Goal: Task Accomplishment & Management: Use online tool/utility

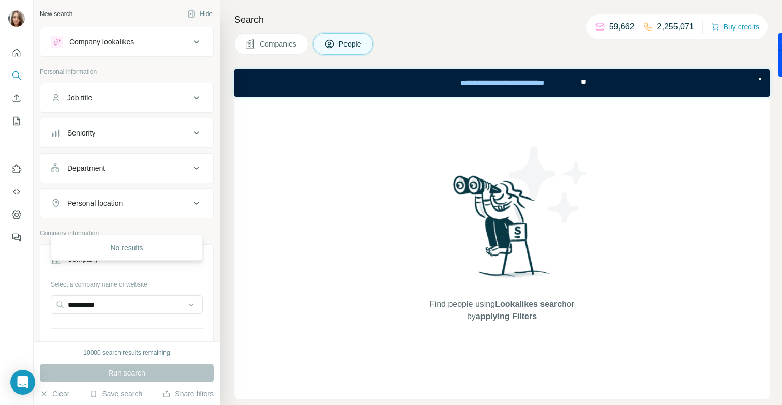
scroll to position [81, 0]
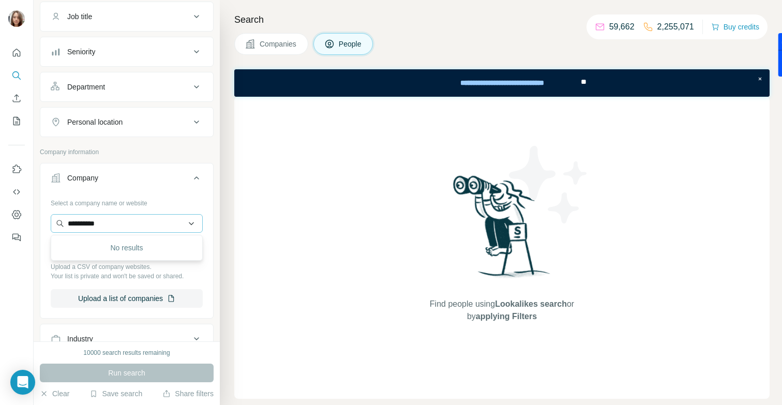
drag, startPoint x: 0, startPoint y: 0, endPoint x: 59, endPoint y: 224, distance: 231.5
click at [59, 224] on input "**********" at bounding box center [127, 223] width 152 height 19
type input "**********"
click at [84, 248] on p "Vast" at bounding box center [88, 246] width 16 height 10
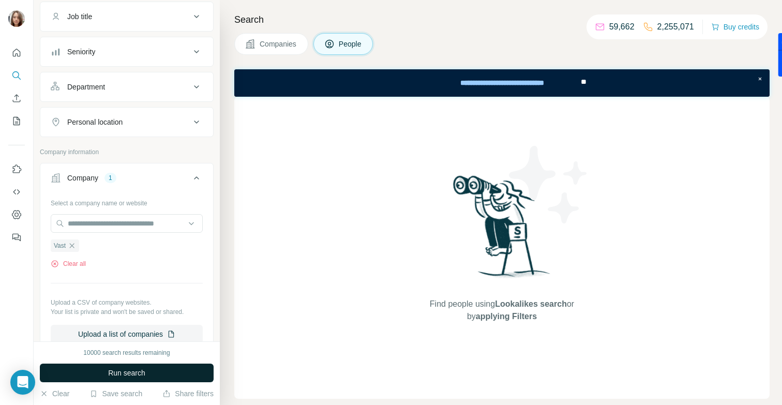
click at [117, 371] on span "Run search" at bounding box center [126, 373] width 37 height 10
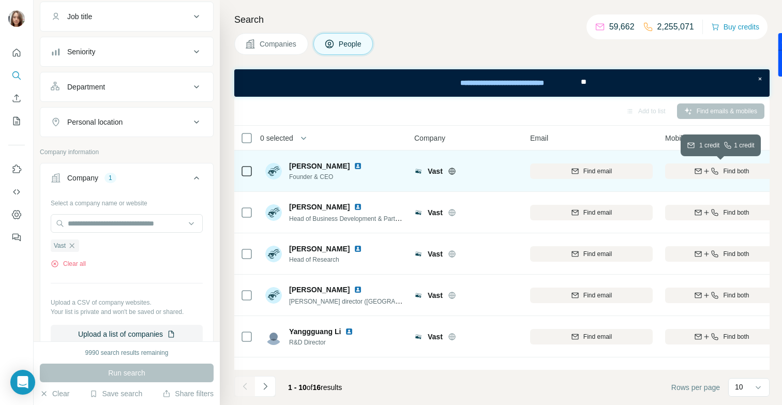
click at [712, 174] on icon "button" at bounding box center [715, 171] width 8 height 8
drag, startPoint x: 443, startPoint y: 175, endPoint x: 425, endPoint y: 171, distance: 18.6
click at [425, 171] on div "Vast" at bounding box center [465, 171] width 103 height 10
copy div "Vast"
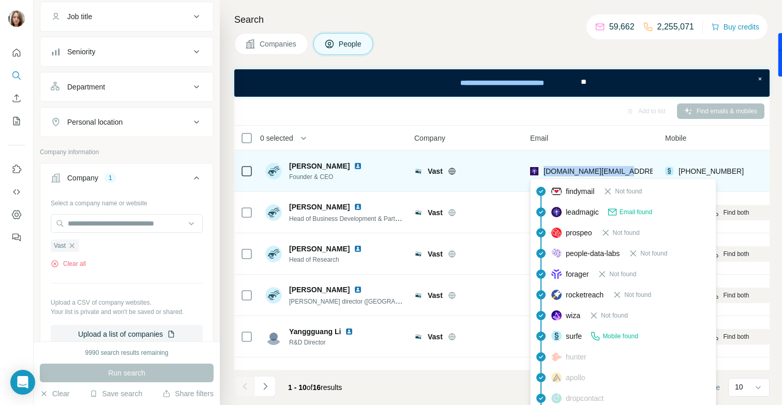
drag, startPoint x: 629, startPoint y: 169, endPoint x: 543, endPoint y: 168, distance: 85.8
click at [543, 168] on div "[DOMAIN_NAME][EMAIL_ADDRESS][DOMAIN_NAME]" at bounding box center [591, 171] width 123 height 28
copy span "[DOMAIN_NAME][EMAIL_ADDRESS][DOMAIN_NAME]"
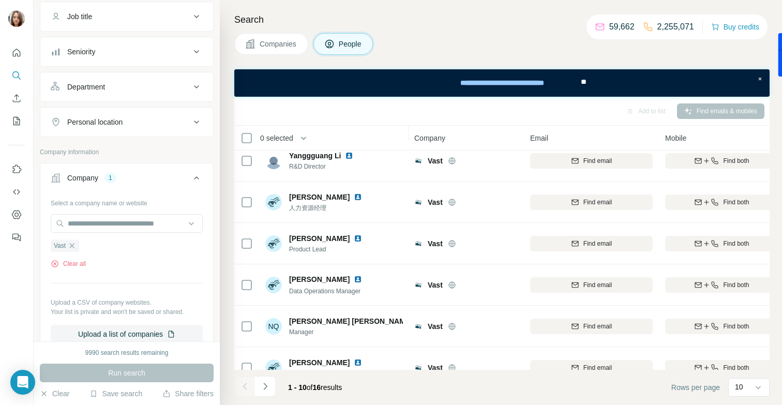
scroll to position [194, 0]
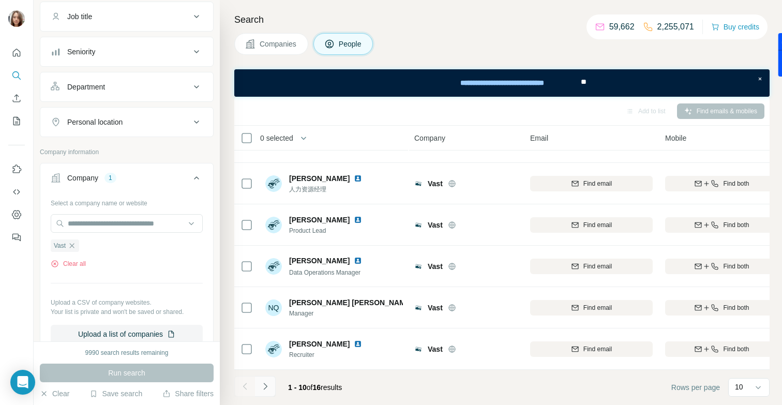
click at [270, 389] on icon "Navigate to next page" at bounding box center [265, 386] width 10 height 10
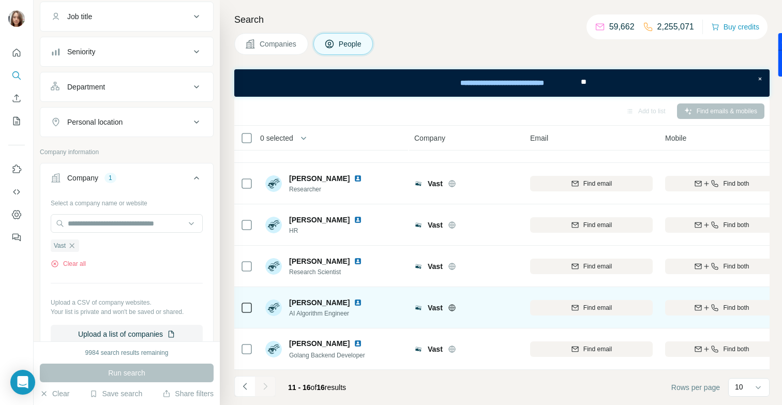
scroll to position [0, 0]
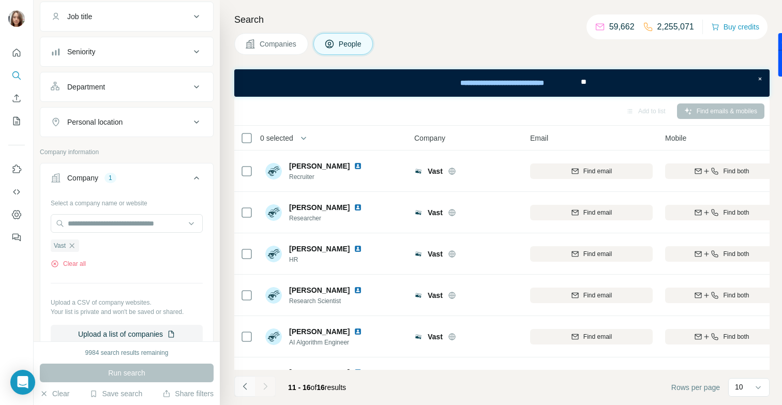
click at [245, 384] on icon "Navigate to previous page" at bounding box center [245, 386] width 4 height 7
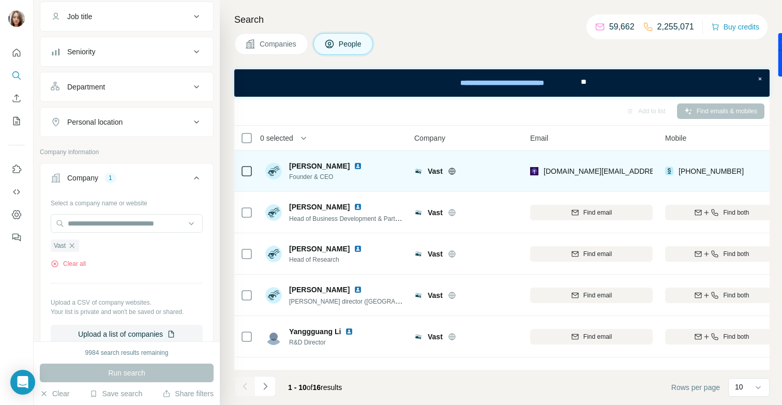
click at [354, 164] on img at bounding box center [358, 166] width 8 height 8
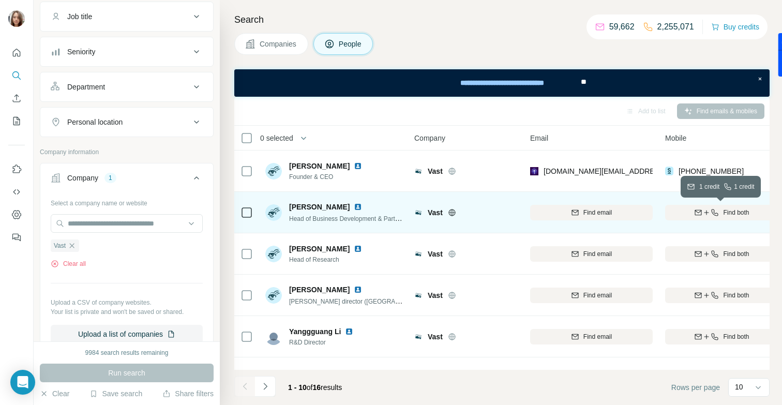
click at [734, 211] on span "Find both" at bounding box center [736, 212] width 26 height 9
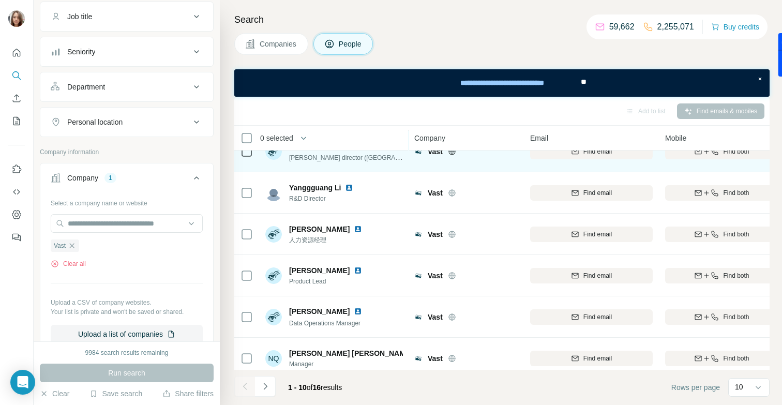
scroll to position [149, 0]
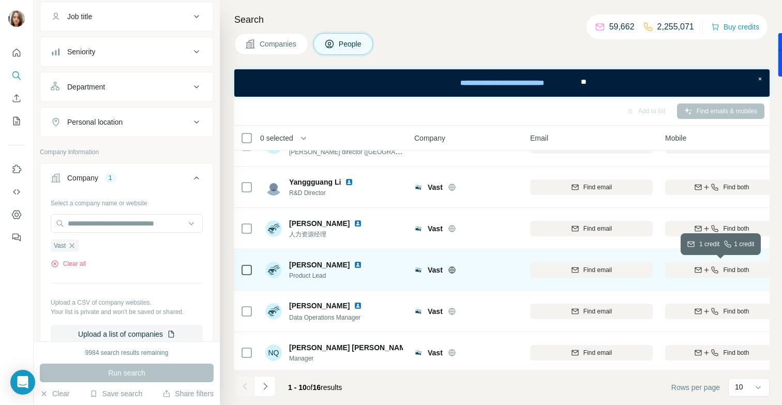
click at [714, 266] on icon "button" at bounding box center [715, 270] width 8 height 8
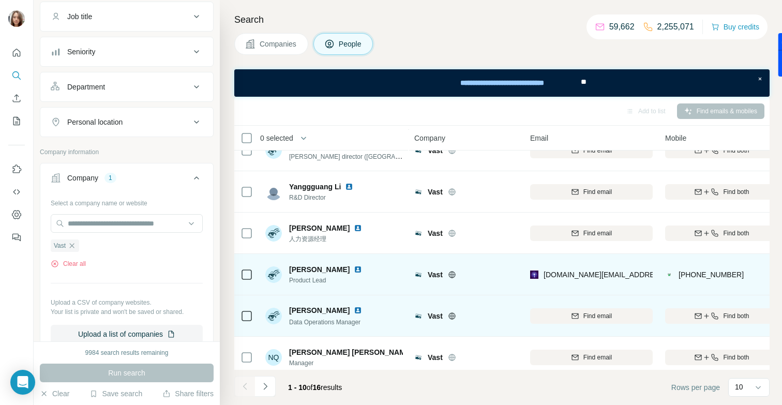
scroll to position [163, 0]
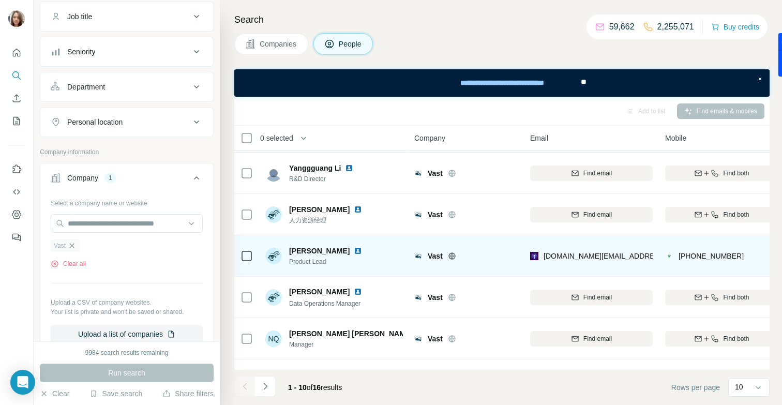
click at [76, 243] on icon "button" at bounding box center [72, 245] width 8 height 8
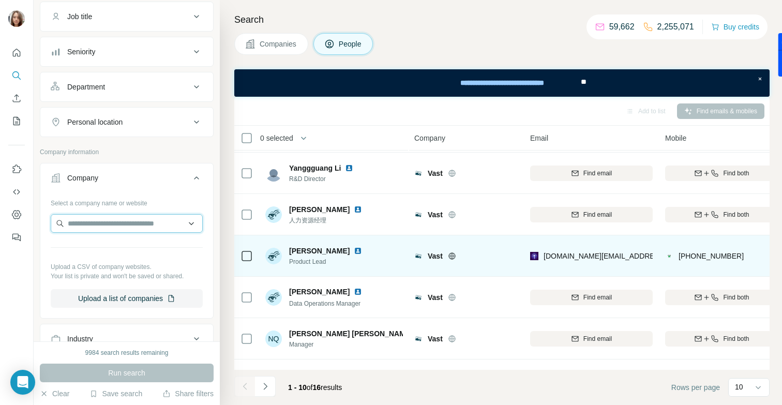
click at [87, 215] on input "text" at bounding box center [127, 223] width 152 height 19
paste input "**********"
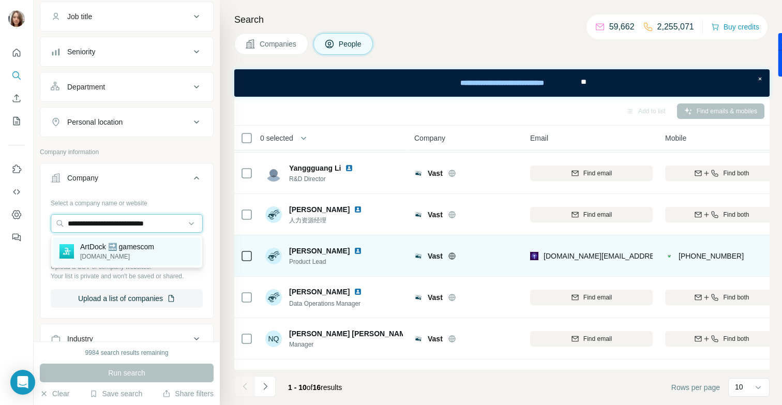
type input "**********"
click at [122, 252] on p "[DOMAIN_NAME]" at bounding box center [117, 256] width 74 height 9
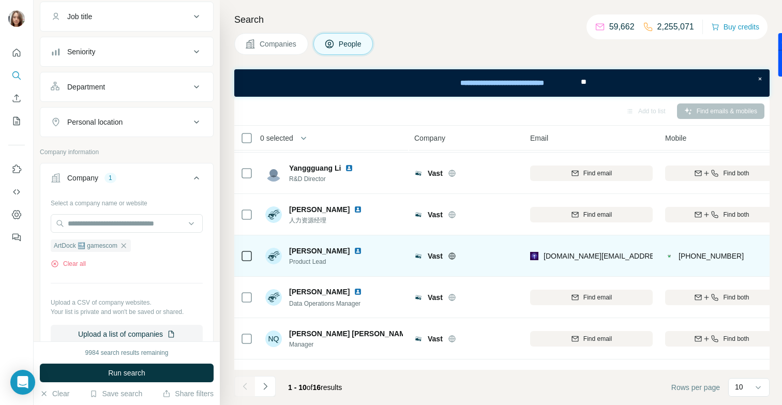
click at [96, 386] on div "9984 search results remaining Run search Clear Save search Share filters" at bounding box center [127, 373] width 186 height 64
click at [92, 376] on button "Run search" at bounding box center [127, 373] width 174 height 19
